Goal: Task Accomplishment & Management: Complete application form

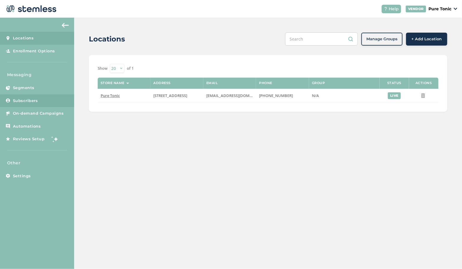
click at [18, 101] on span "Subscribers" at bounding box center [25, 101] width 25 height 6
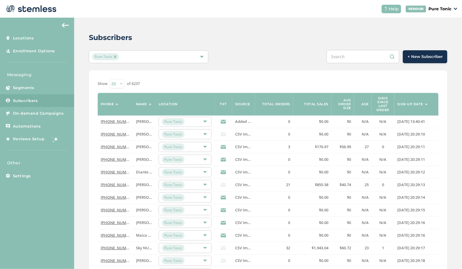
click at [420, 56] on span "+ New Subscriber" at bounding box center [424, 57] width 35 height 6
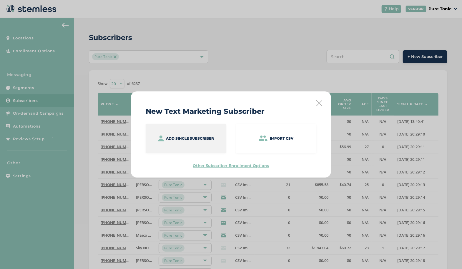
click at [198, 139] on p "Add single subscriber" at bounding box center [190, 138] width 48 height 5
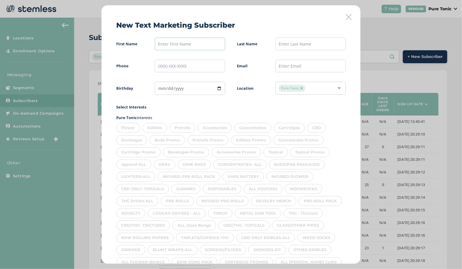
click at [183, 44] on input "text" at bounding box center [190, 44] width 70 height 13
type input "[PERSON_NAME]"
type input "[PHONE_NUMBER]"
type input "[DATE]"
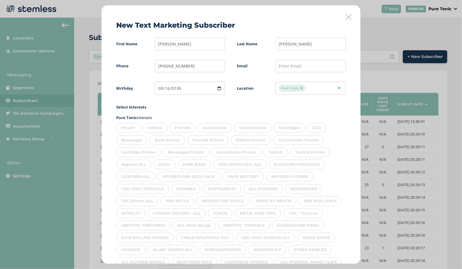
click at [128, 125] on div "Flower" at bounding box center [128, 128] width 24 height 10
click at [143, 127] on div "Edibles" at bounding box center [154, 128] width 25 height 10
click at [188, 123] on div "Prerolls" at bounding box center [182, 128] width 26 height 10
click at [250, 129] on div "Concentrates" at bounding box center [252, 128] width 37 height 10
click at [210, 127] on div "Accessories" at bounding box center [215, 128] width 34 height 10
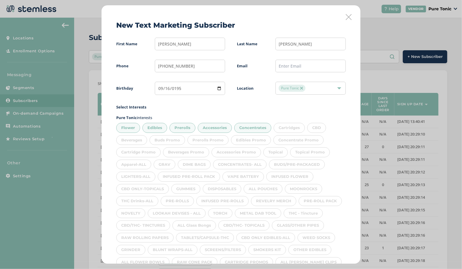
click at [289, 126] on div "Cartridges" at bounding box center [288, 128] width 31 height 10
click at [320, 126] on div "CBD" at bounding box center [316, 128] width 19 height 10
click at [298, 139] on div "Concentrate Promo" at bounding box center [298, 140] width 50 height 10
click at [250, 139] on div "Edibles Promo" at bounding box center [251, 140] width 40 height 10
click at [211, 139] on div "Prerolls Promo" at bounding box center [207, 140] width 41 height 10
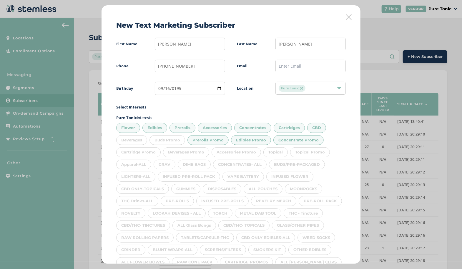
click at [177, 137] on div "Buds Promo" at bounding box center [167, 140] width 36 height 10
click at [133, 141] on div "Beverages" at bounding box center [131, 140] width 31 height 10
click at [140, 151] on div "Cartridge Promo" at bounding box center [138, 152] width 44 height 10
click at [183, 155] on div "Beverages Promo" at bounding box center [186, 152] width 46 height 10
click at [233, 153] on div "Accessories Promo" at bounding box center [235, 152] width 49 height 10
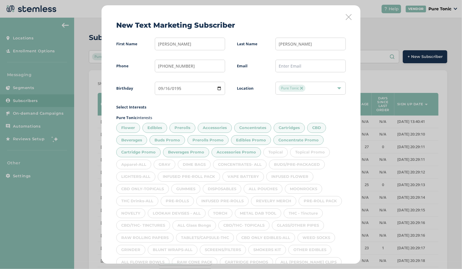
click at [275, 151] on div "Topical" at bounding box center [275, 152] width 24 height 10
click at [310, 151] on div "Topical Promo" at bounding box center [310, 152] width 40 height 10
click at [296, 163] on div "BUDS/PRE-PACKAGED" at bounding box center [297, 165] width 56 height 10
click at [248, 163] on div "CONCENTRATES- ALL" at bounding box center [240, 165] width 54 height 10
click at [201, 163] on div "DIME BAGS" at bounding box center [194, 165] width 33 height 10
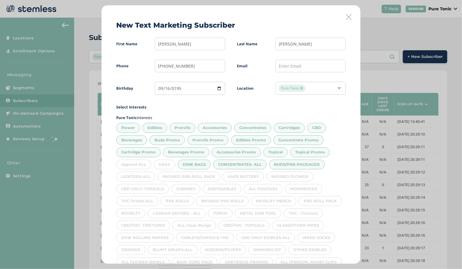
click at [172, 163] on div "GRAV" at bounding box center [164, 165] width 22 height 10
click at [134, 163] on div "Apparel-ALL" at bounding box center [133, 165] width 35 height 10
click at [143, 172] on div "LIGHTERS-ALL" at bounding box center [135, 177] width 39 height 10
click at [183, 173] on div "INFUSED PRE-ROLL PACK" at bounding box center [189, 177] width 62 height 10
click at [236, 175] on div "VAPE BATTERY" at bounding box center [242, 177] width 41 height 10
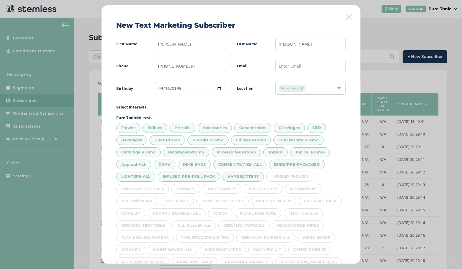
click at [285, 173] on div "INFUSED FLOWER" at bounding box center [289, 177] width 47 height 10
click at [300, 187] on div "MOONROCKS" at bounding box center [303, 189] width 37 height 10
click at [261, 189] on div "ALL POUCHES" at bounding box center [262, 189] width 39 height 10
click at [223, 188] on div "DISPOSABLES" at bounding box center [222, 189] width 39 height 10
click at [184, 188] on div "GUMMIES" at bounding box center [185, 189] width 29 height 10
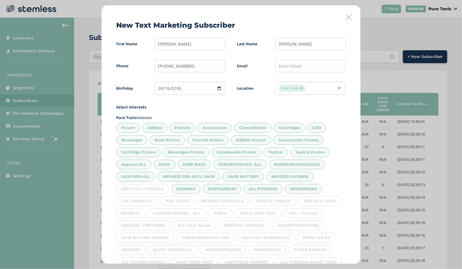
click at [139, 185] on div "CBD ONLY-TOPICALS" at bounding box center [142, 189] width 53 height 10
click at [139, 200] on div "THC Drinks-ALL" at bounding box center [137, 201] width 42 height 10
click at [186, 196] on div "PRE-ROLLS" at bounding box center [177, 201] width 33 height 10
click at [218, 199] on div "INFUSED PRE-ROLLS" at bounding box center [222, 201] width 52 height 10
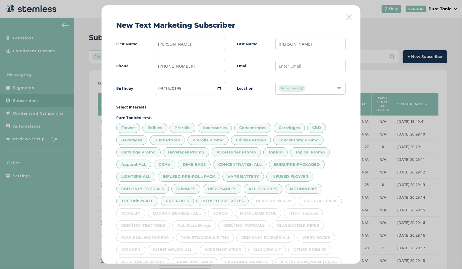
click at [266, 199] on div "REVELRY MERCH" at bounding box center [273, 201] width 45 height 10
click at [314, 197] on div "PRE-ROLL PACK" at bounding box center [319, 201] width 43 height 10
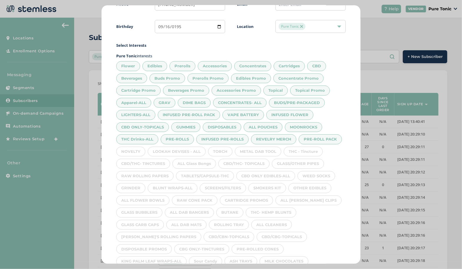
scroll to position [87, 0]
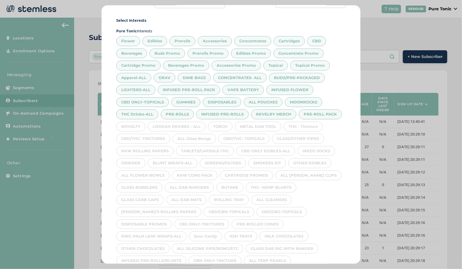
click at [300, 124] on div "THC - Tincture" at bounding box center [302, 127] width 39 height 10
click at [259, 123] on div "METAL DAB TOOL" at bounding box center [258, 127] width 46 height 10
click at [220, 122] on div "TORCH" at bounding box center [220, 127] width 24 height 10
click at [182, 125] on div "LOOKAH DEVISES - ALL" at bounding box center [177, 127] width 58 height 10
click at [140, 125] on div "NOVELTY" at bounding box center [130, 127] width 29 height 10
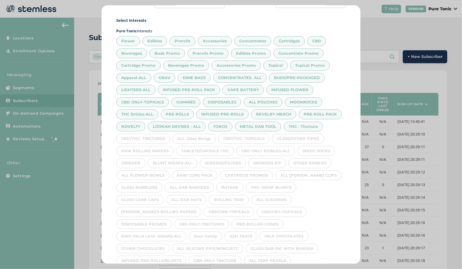
click at [152, 136] on div "CBD/THC- TINCTURES" at bounding box center [143, 139] width 54 height 10
click at [192, 138] on div "ALL Glass Bongs" at bounding box center [194, 139] width 44 height 10
click at [245, 136] on div "CBD/THC- TOPICALS" at bounding box center [243, 139] width 51 height 10
click at [305, 136] on div "GLASS/OTHER PIPES" at bounding box center [298, 139] width 52 height 10
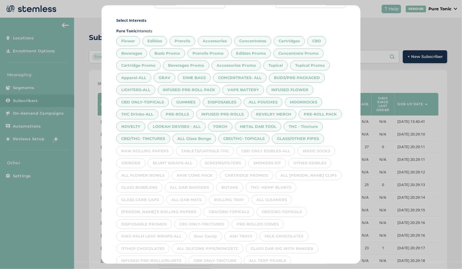
click at [311, 149] on div "WEED SOCKS" at bounding box center [316, 151] width 38 height 10
click at [268, 148] on div "CBD ONLY EDIBLES-ALL" at bounding box center [265, 151] width 59 height 10
click at [212, 148] on div "TABLETS/CAPSULE-THC" at bounding box center [205, 151] width 58 height 10
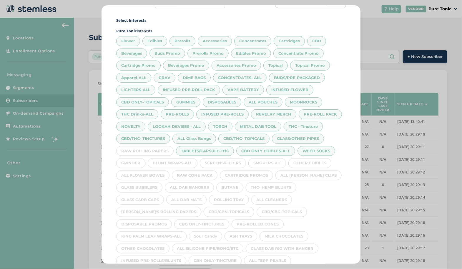
click at [153, 148] on div "RAW ROLLING PAPERS" at bounding box center [144, 151] width 57 height 10
click at [130, 159] on div "GRINDER" at bounding box center [130, 163] width 29 height 10
click at [176, 158] on div "BLUNT WRAPS-ALL" at bounding box center [173, 163] width 50 height 10
click at [224, 159] on div "SCREENS/FILTERS" at bounding box center [223, 163] width 46 height 10
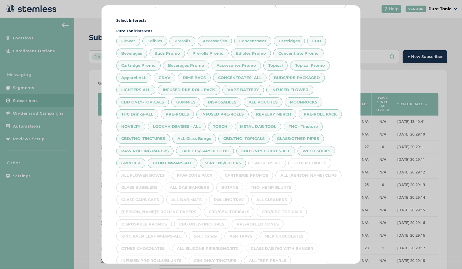
click at [266, 158] on div "SMOKERS KIT" at bounding box center [267, 163] width 38 height 10
click at [307, 159] on div "OTHER EDIBLES" at bounding box center [309, 163] width 43 height 10
click at [289, 174] on div "ALL [PERSON_NAME] CLIPS" at bounding box center [308, 176] width 66 height 10
click at [241, 172] on div "CARTRIDGE PROMOS" at bounding box center [246, 176] width 53 height 10
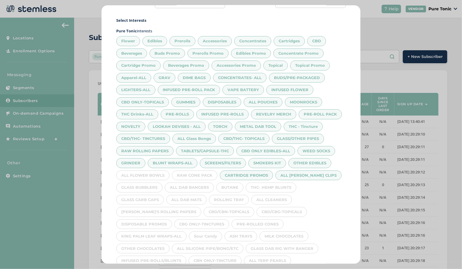
click at [196, 172] on div "RAW CONE PACK" at bounding box center [195, 176] width 46 height 10
click at [153, 173] on div "ALL FLOWER BOWLS" at bounding box center [142, 176] width 53 height 10
click at [137, 185] on div "GLASS BUBBLERS" at bounding box center [139, 188] width 46 height 10
click at [188, 183] on div "ALL DAB BANGERS" at bounding box center [189, 188] width 49 height 10
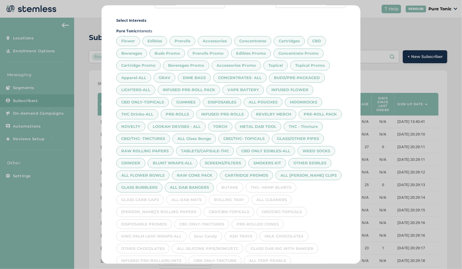
click at [238, 179] on div "Flower Edibles Prerolls Accessories Concentrates Cartridges CBD Beverages Buds …" at bounding box center [230, 156] width 229 height 244
click at [279, 183] on div "THC- HEMP BLUNTS" at bounding box center [270, 188] width 51 height 10
click at [269, 207] on div "CBD/CBG-TOPICALS" at bounding box center [281, 212] width 50 height 10
click at [231, 185] on div "BUTANE" at bounding box center [229, 188] width 27 height 10
click at [223, 197] on div "ROLLING TRAY" at bounding box center [229, 200] width 40 height 10
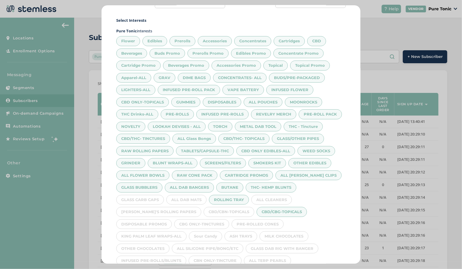
click at [260, 196] on div "ALL CLEANERS" at bounding box center [271, 200] width 41 height 10
click at [193, 195] on div "ALL DAB MATS" at bounding box center [186, 200] width 40 height 10
click at [142, 196] on div "GLASS CARB CAPS" at bounding box center [140, 200] width 48 height 10
click at [144, 207] on div "[PERSON_NAME]'S ROLLING PAPERS" at bounding box center [158, 212] width 85 height 10
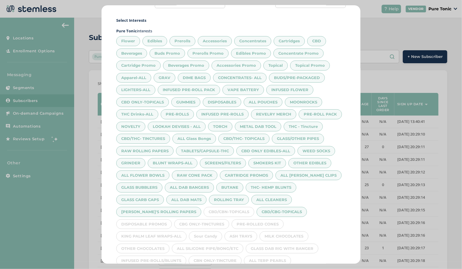
click at [203, 207] on div "CBD/CBN-TOPICALS" at bounding box center [228, 212] width 51 height 10
click at [260, 220] on div "PRE-ROLLED CONES" at bounding box center [257, 224] width 52 height 10
click at [211, 220] on div "CBG ONLY-TINCTURES" at bounding box center [201, 224] width 55 height 10
click at [155, 219] on div "DISPOSABLE PROMOS" at bounding box center [144, 224] width 56 height 10
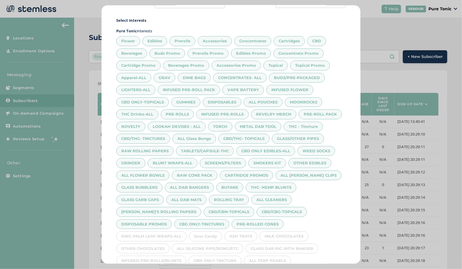
click at [143, 232] on div "KING PALM LEAF WRAPS-ALL" at bounding box center [151, 236] width 70 height 10
click at [199, 231] on div "Sour Candy" at bounding box center [205, 236] width 33 height 10
click at [246, 233] on div "ASH TRAYS" at bounding box center [240, 236] width 33 height 10
click at [285, 231] on div "MILK CHOCOLATES" at bounding box center [283, 236] width 49 height 10
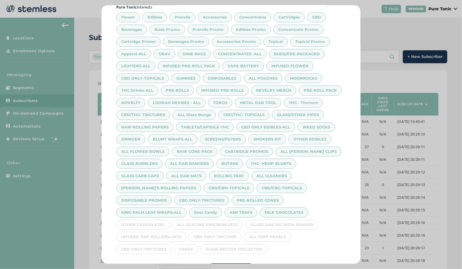
scroll to position [127, 0]
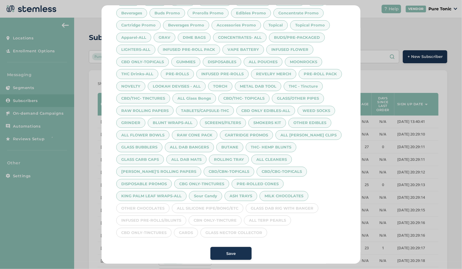
click at [277, 203] on div "GLASS DAB RIG WITH BANGER" at bounding box center [281, 208] width 73 height 10
click at [215, 203] on div "ALL SILICONE PIPE/BONG/ETC" at bounding box center [207, 208] width 71 height 10
click at [159, 204] on div "OTHER CHOCOLATES" at bounding box center [142, 208] width 53 height 10
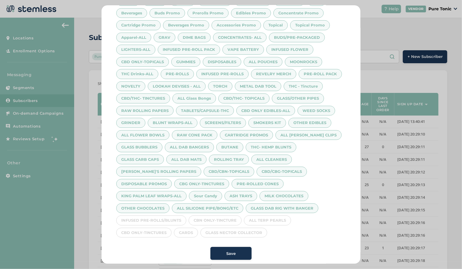
click at [146, 228] on div "CBD ONLY-TINCTURES" at bounding box center [143, 233] width 55 height 10
click at [208, 215] on div "CBN ONLY-TINCTURE" at bounding box center [214, 220] width 53 height 10
click at [267, 215] on div "ALL TERP PEARLS" at bounding box center [267, 220] width 47 height 10
click at [236, 228] on div "GLASS NECTOR COLLECTOR" at bounding box center [233, 233] width 67 height 10
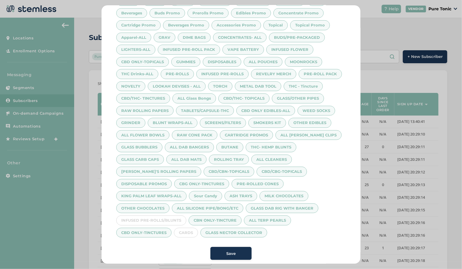
click at [182, 230] on div "CARDS" at bounding box center [186, 233] width 24 height 10
click at [182, 228] on div "CARDS" at bounding box center [186, 233] width 24 height 10
click at [152, 215] on div "INFUSED PRE-ROLLS/BLUNTS" at bounding box center [151, 220] width 70 height 10
click at [179, 228] on div "CARDS" at bounding box center [186, 233] width 24 height 10
click at [237, 251] on div "Save" at bounding box center [231, 254] width 32 height 6
